Goal: Obtain resource: Obtain resource

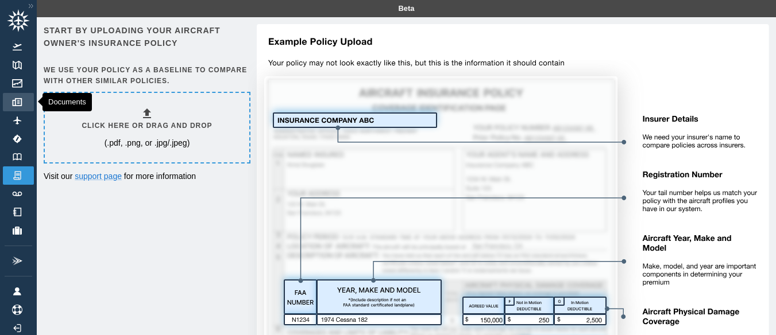
click at [17, 102] on img at bounding box center [17, 102] width 13 height 8
click at [160, 130] on h6 "Click here or drag and drop" at bounding box center [147, 126] width 130 height 11
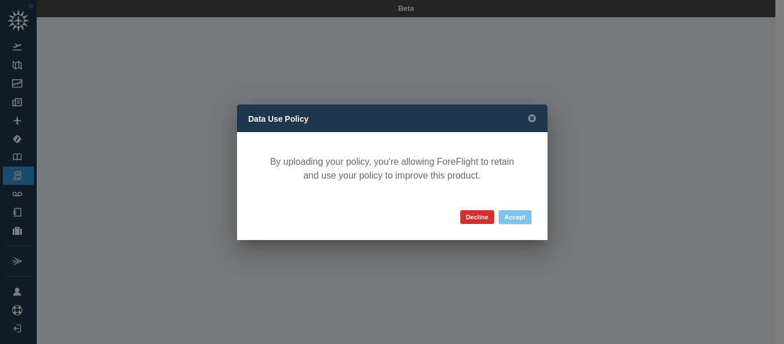
click at [513, 212] on button "Accept" at bounding box center [515, 217] width 33 height 14
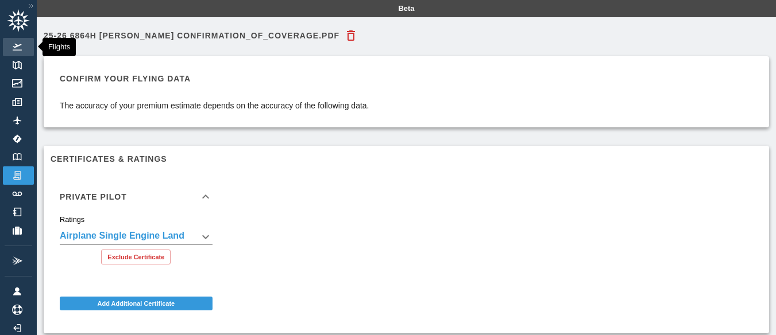
click at [17, 49] on img at bounding box center [17, 47] width 13 height 7
